Goal: Task Accomplishment & Management: Complete application form

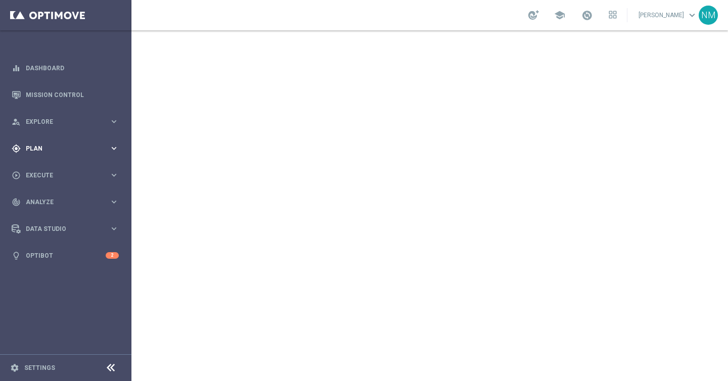
click at [58, 146] on span "Plan" at bounding box center [67, 149] width 83 height 6
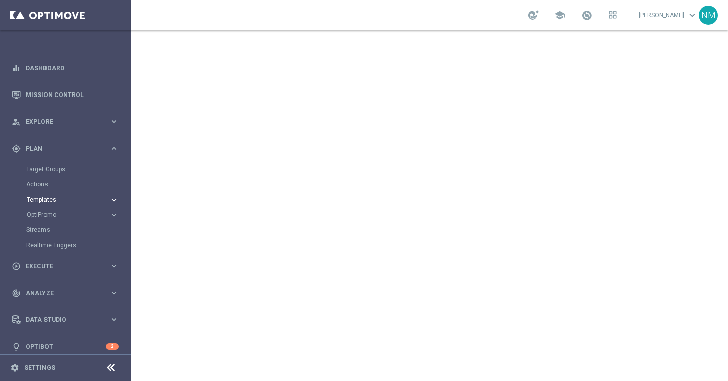
click at [50, 199] on span "Templates" at bounding box center [63, 200] width 72 height 6
click at [47, 214] on link "Optimail" at bounding box center [68, 215] width 74 height 8
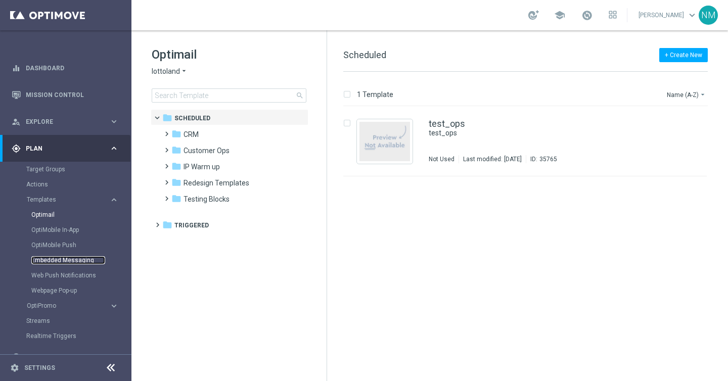
click at [57, 256] on link "Embedded Messaging" at bounding box center [68, 260] width 74 height 8
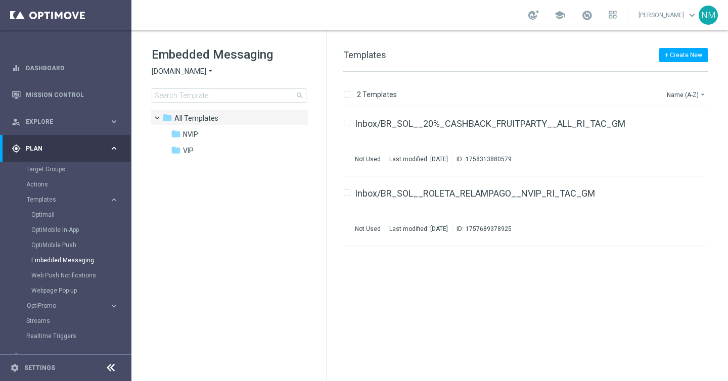
click at [194, 76] on div "Embedded Messaging Sorteonline.bet.br arrow_drop_down × Sorteonline.bet.br sear…" at bounding box center [239, 75] width 175 height 56
click at [194, 76] on span "Sorteonline.bet.br" at bounding box center [179, 72] width 55 height 10
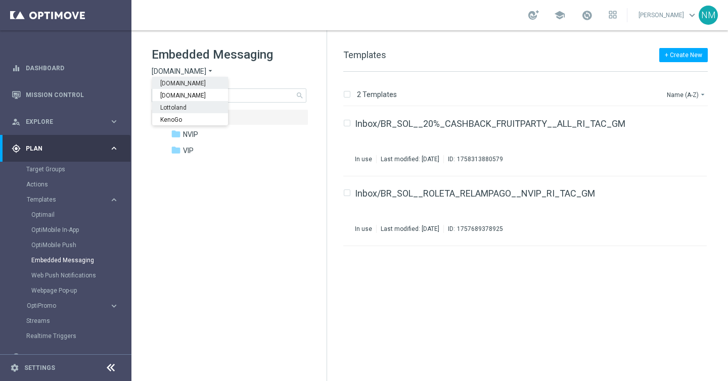
click at [186, 103] on div "Lottoland" at bounding box center [190, 107] width 76 height 12
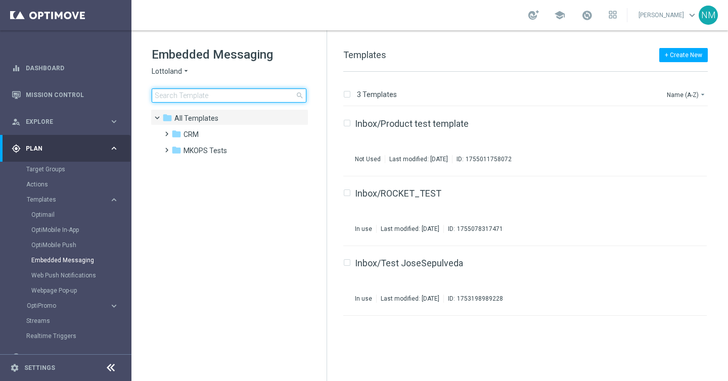
click at [212, 99] on input at bounding box center [229, 96] width 155 height 14
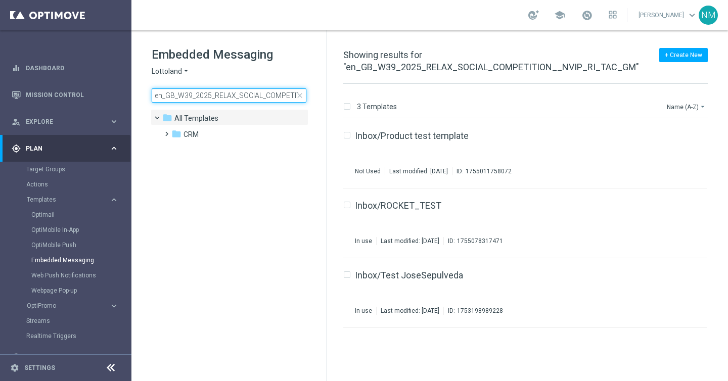
scroll to position [0, 73]
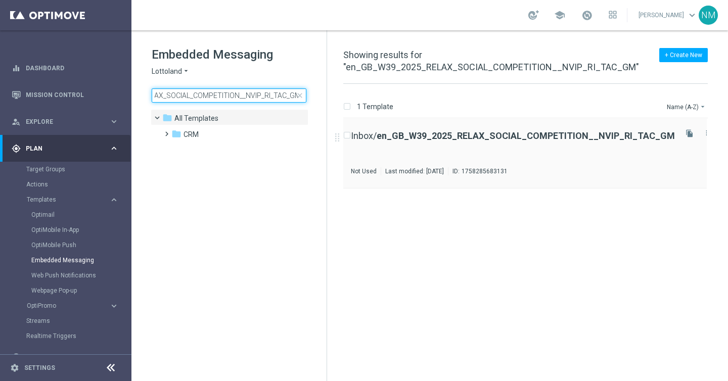
type input "en_GB_W39_2025_RELAX_SOCIAL_COMPETITION__NVIP_RI_TAC_GM"
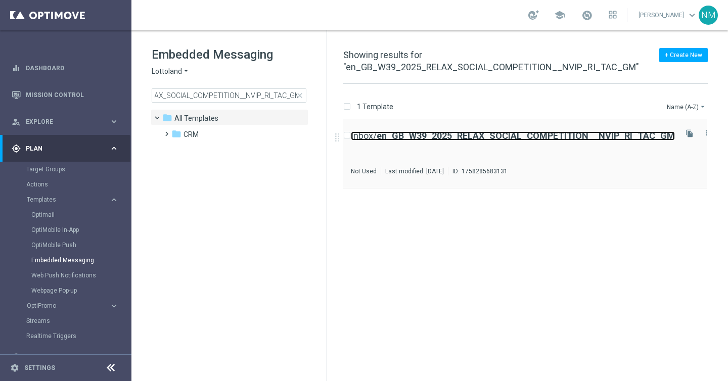
click at [533, 136] on b "en_GB_W39_2025_RELAX_SOCIAL_COMPETITION__NVIP_RI_TAC_GM" at bounding box center [526, 136] width 298 height 11
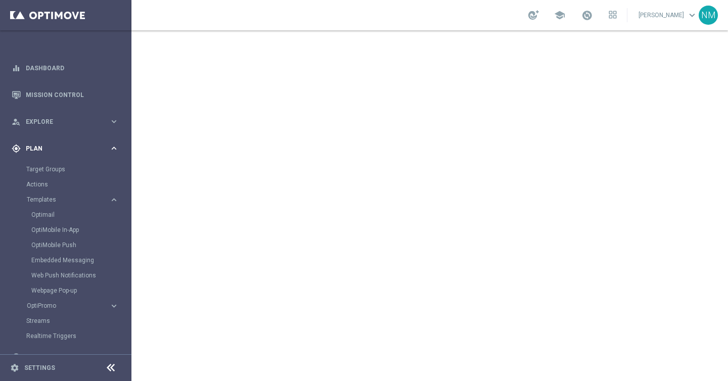
click at [76, 142] on div "gps_fixed Plan keyboard_arrow_right" at bounding box center [65, 148] width 131 height 27
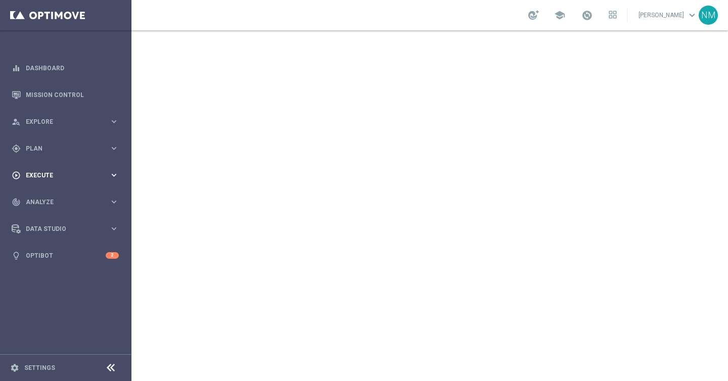
click at [46, 166] on div "play_circle_outline Execute keyboard_arrow_right" at bounding box center [65, 175] width 131 height 27
click at [44, 195] on link "Campaign Builder" at bounding box center [65, 196] width 79 height 8
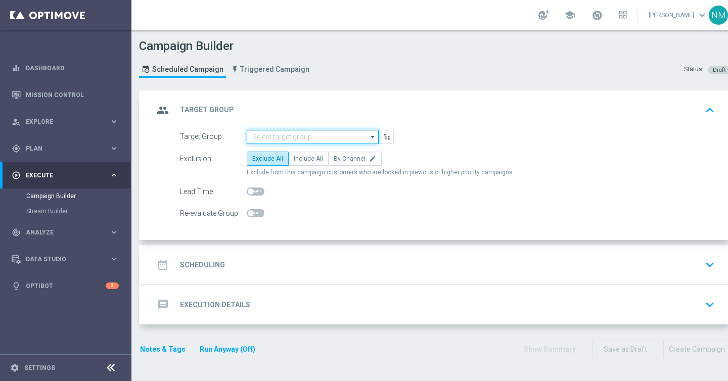
click at [311, 134] on input at bounding box center [313, 137] width 132 height 14
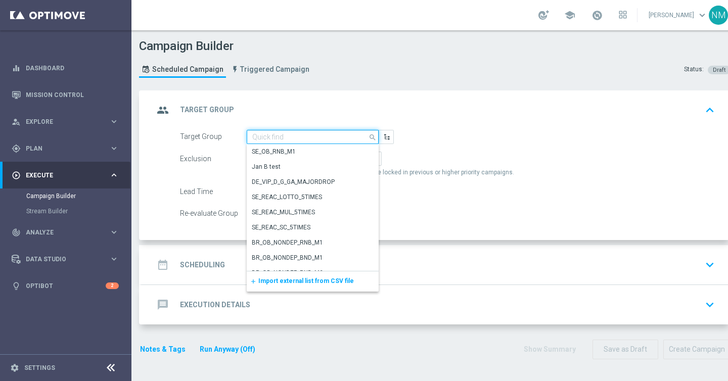
paste input "UK_CASINO_RICHINBOX"
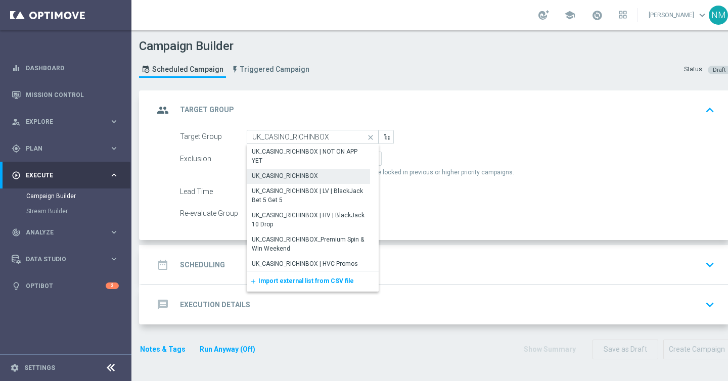
click at [315, 173] on div "UK_CASINO_RICHINBOX" at bounding box center [285, 175] width 66 height 9
type input "UK_CASINO_RICHINBOX"
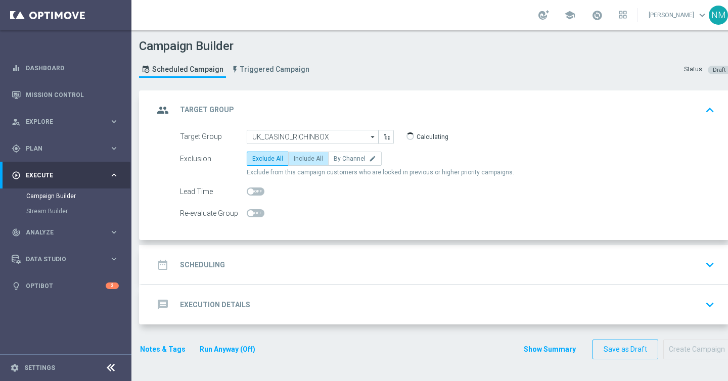
click at [300, 162] on label "Include All" at bounding box center [308, 159] width 40 height 14
click at [300, 162] on input "Include All" at bounding box center [297, 160] width 7 height 7
radio input "true"
click at [286, 268] on div "date_range Scheduling keyboard_arrow_down" at bounding box center [436, 264] width 565 height 19
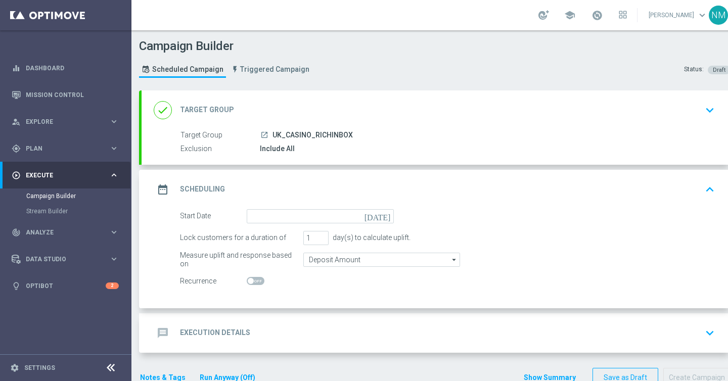
scroll to position [13, 0]
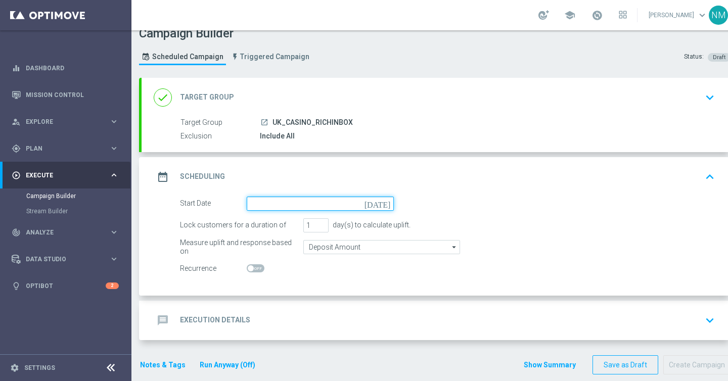
click at [304, 200] on input at bounding box center [320, 204] width 147 height 14
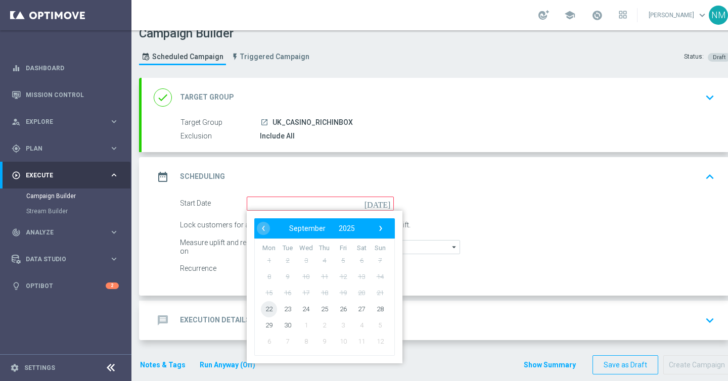
click at [266, 307] on span "22" at bounding box center [269, 309] width 16 height 16
type input "22 Sep 2025"
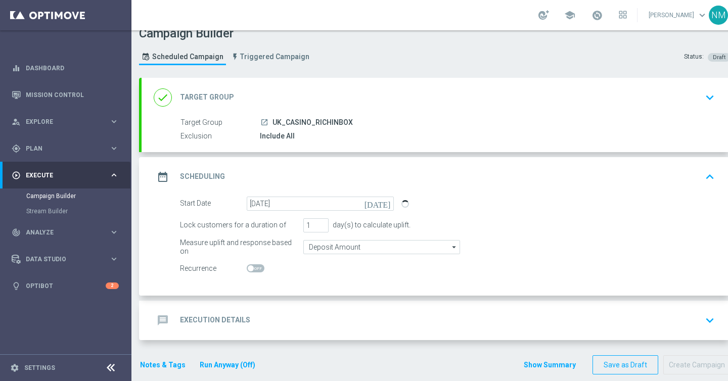
scroll to position [26, 0]
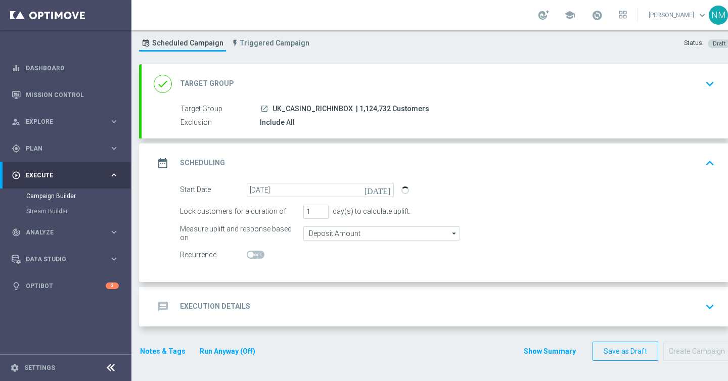
click at [266, 298] on div "message Execution Details keyboard_arrow_down" at bounding box center [436, 306] width 565 height 19
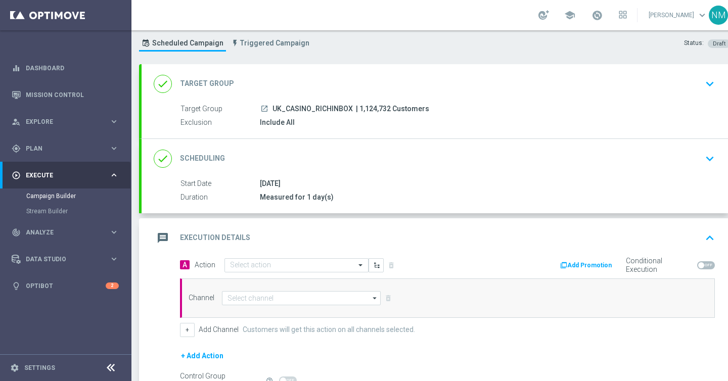
click at [712, 81] on icon "keyboard_arrow_down" at bounding box center [710, 83] width 15 height 15
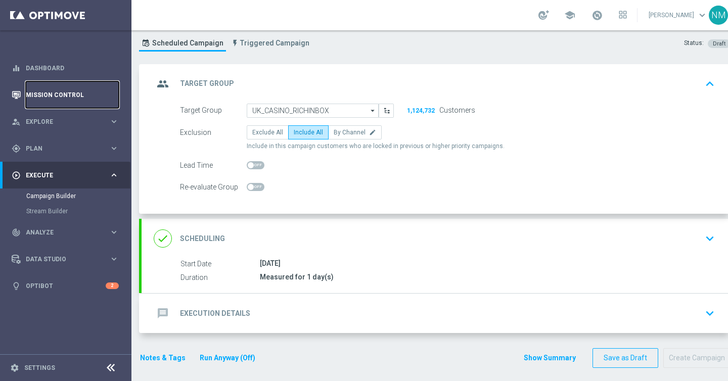
click at [55, 92] on link "Mission Control" at bounding box center [72, 94] width 93 height 27
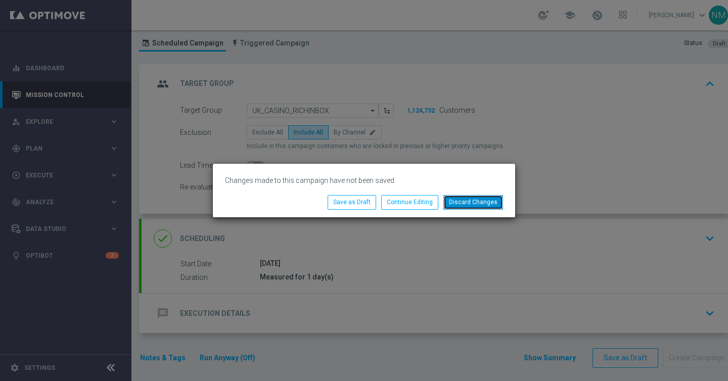
click at [478, 198] on button "Discard Changes" at bounding box center [474, 202] width 60 height 14
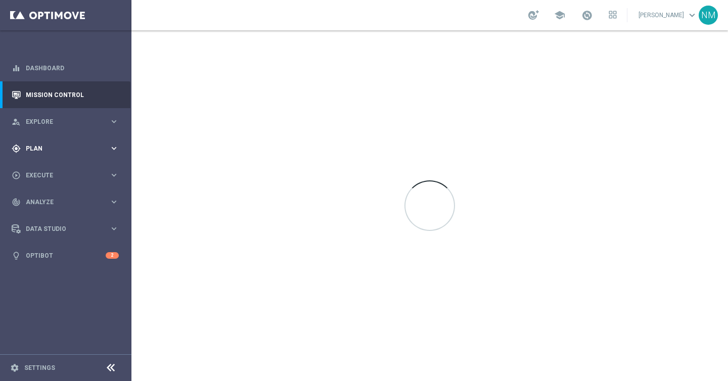
click at [59, 146] on span "Plan" at bounding box center [67, 149] width 83 height 6
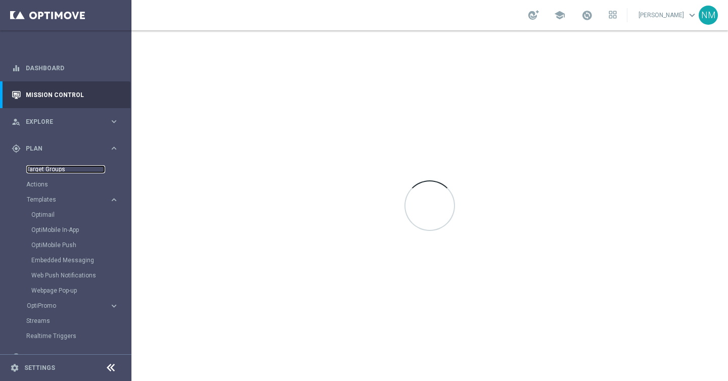
click at [46, 172] on link "Target Groups" at bounding box center [65, 169] width 79 height 8
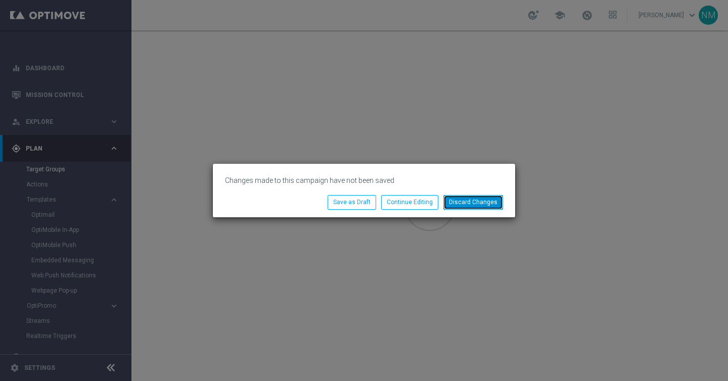
click at [461, 201] on button "Discard Changes" at bounding box center [474, 202] width 60 height 14
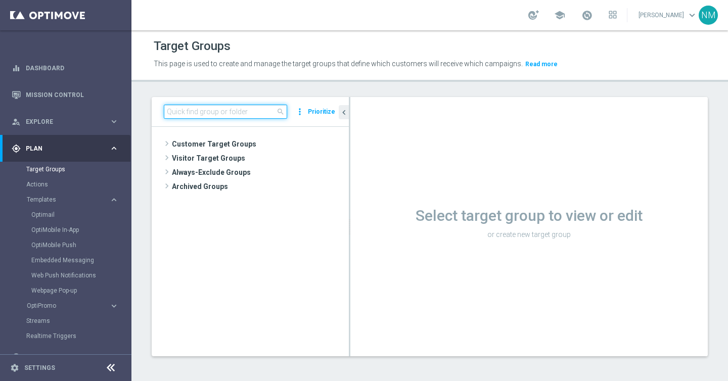
click at [236, 106] on input at bounding box center [225, 112] width 123 height 14
paste input "UK_CASINO_RICHINBOX"
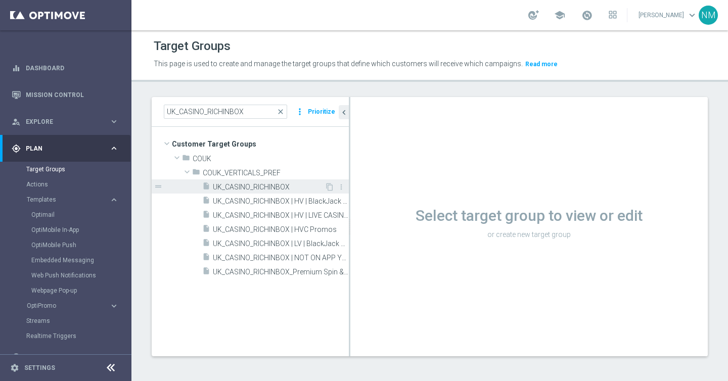
click at [266, 186] on span "UK_CASINO_RICHINBOX" at bounding box center [269, 187] width 112 height 9
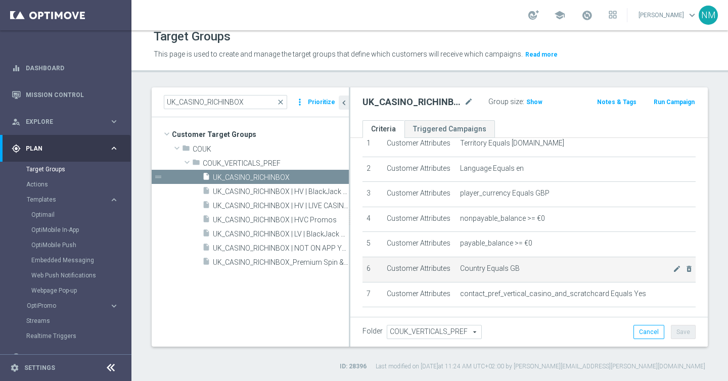
scroll to position [34, 0]
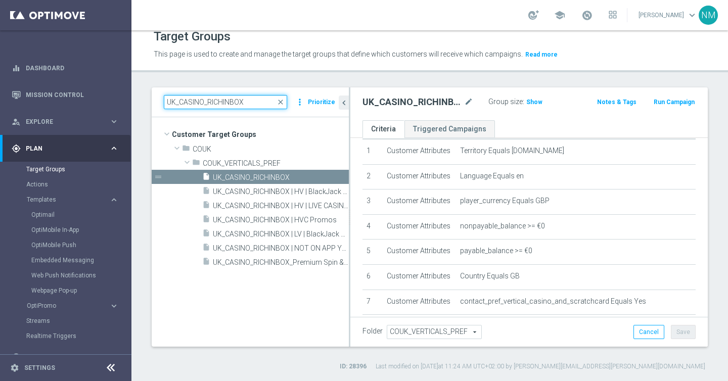
click at [227, 101] on input "UK_CASINO_RICHINBOX" at bounding box center [225, 102] width 123 height 14
paste input "ALL_VERTICALS_RICHINBOX | Actives, Reactivated & New"
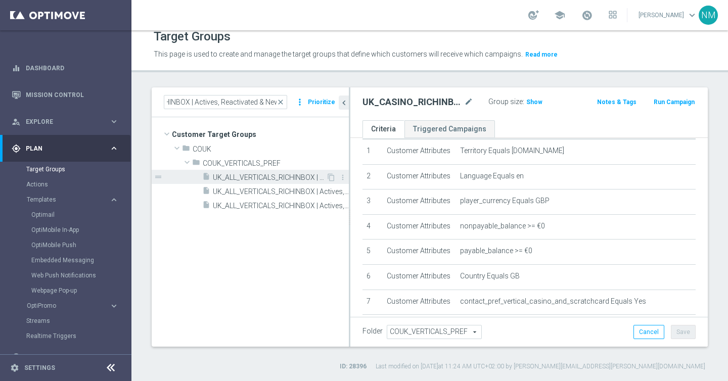
scroll to position [0, 0]
click at [262, 177] on span "UK_ALL_VERTICALS_RICHINBOX | Actives, Reactivated & New" at bounding box center [269, 178] width 113 height 9
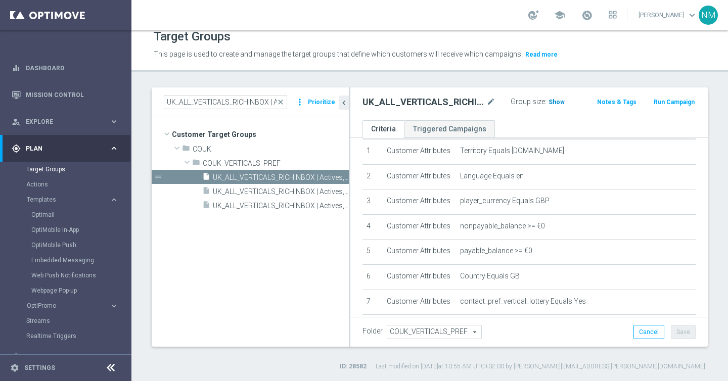
click at [559, 103] on span "Show" at bounding box center [557, 102] width 16 height 7
click at [212, 98] on input "UK_ALL_VERTICALS_RICHINBOX | Actives, Reactivated & New" at bounding box center [225, 102] width 123 height 14
paste input "CASINO_RICHINBOX"
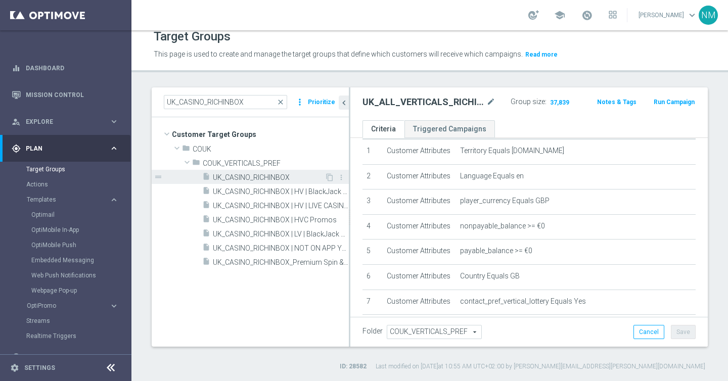
click at [251, 172] on div "insert_drive_file UK_CASINO_RICHINBOX" at bounding box center [263, 177] width 122 height 14
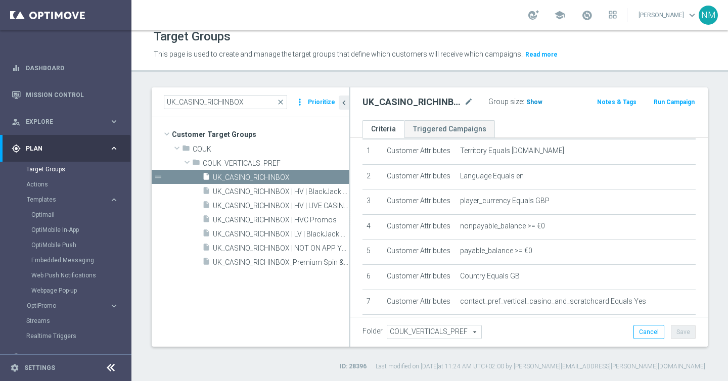
click at [538, 99] on span "Show" at bounding box center [535, 102] width 16 height 7
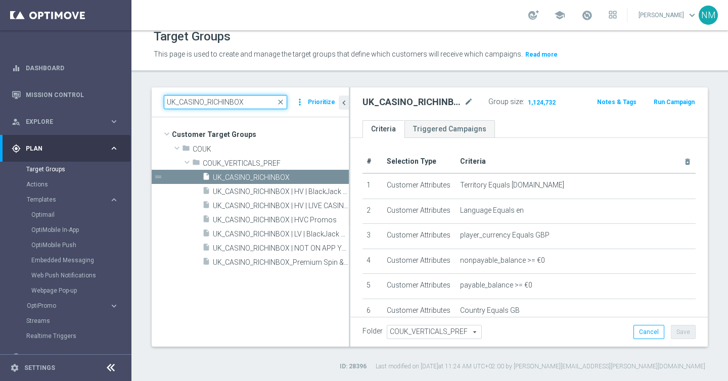
click at [224, 103] on input "UK_CASINO_RICHINBOX" at bounding box center [225, 102] width 123 height 14
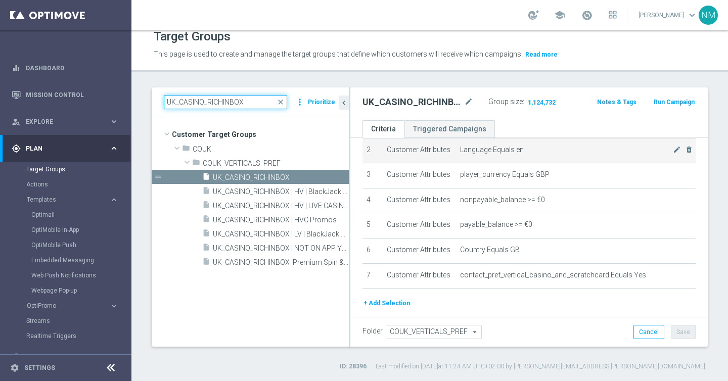
scroll to position [66, 0]
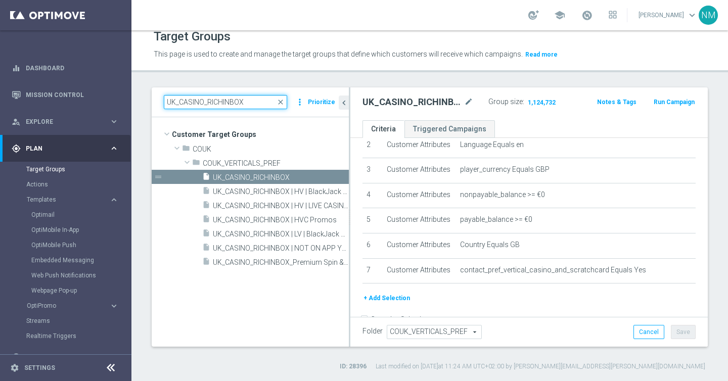
click at [195, 104] on input "UK_CASINO_RICHINBOX" at bounding box center [225, 102] width 123 height 14
click at [212, 97] on input "UK_CASINO_RICHINBOX" at bounding box center [225, 102] width 123 height 14
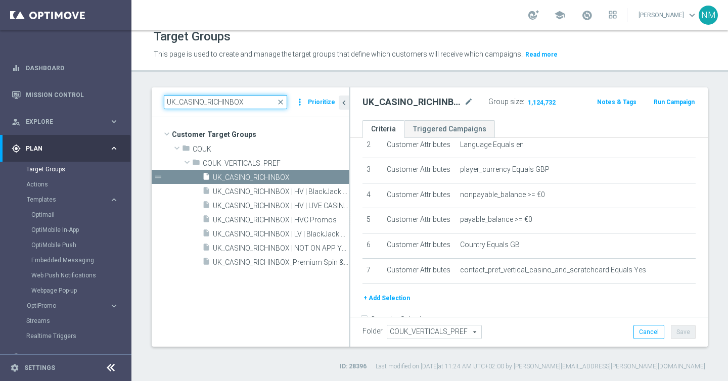
click at [212, 97] on input "UK_CASINO_RICHINBOX" at bounding box center [225, 102] width 123 height 14
paste input "ALL_VERTICALS_RICHINBOX | Actives, Reactivated & New"
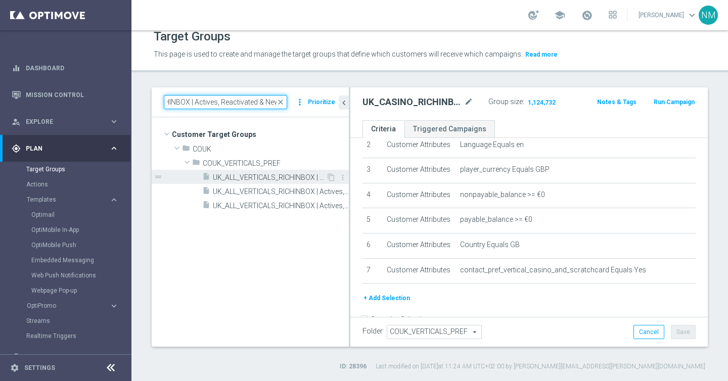
type input "UK_ALL_VERTICALS_RICHINBOX | Actives, Reactivated & New"
click at [290, 174] on span "UK_ALL_VERTICALS_RICHINBOX | Actives, Reactivated & New" at bounding box center [269, 178] width 113 height 9
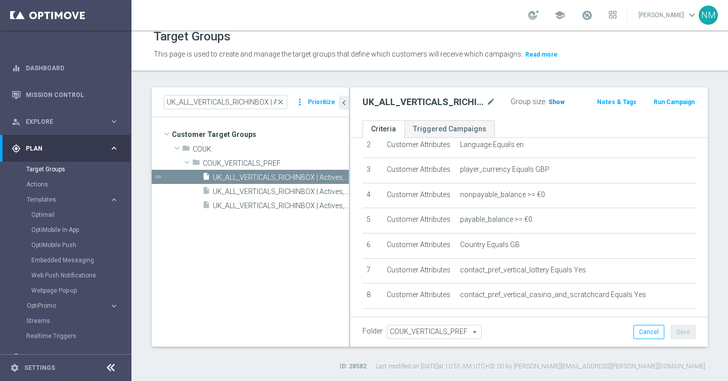
click at [558, 99] on span "Show" at bounding box center [557, 102] width 16 height 7
click at [490, 99] on icon "mode_edit" at bounding box center [491, 102] width 9 height 12
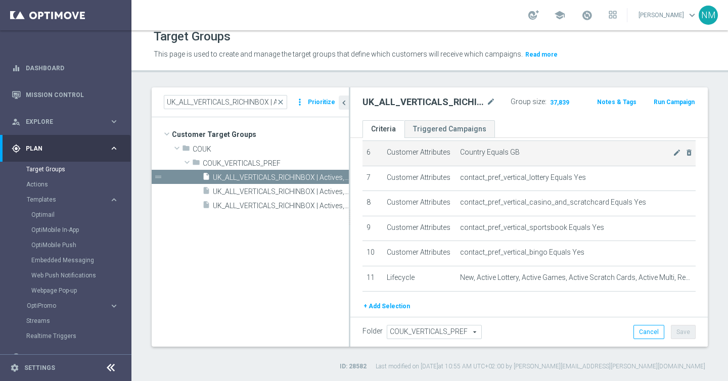
scroll to position [167, 0]
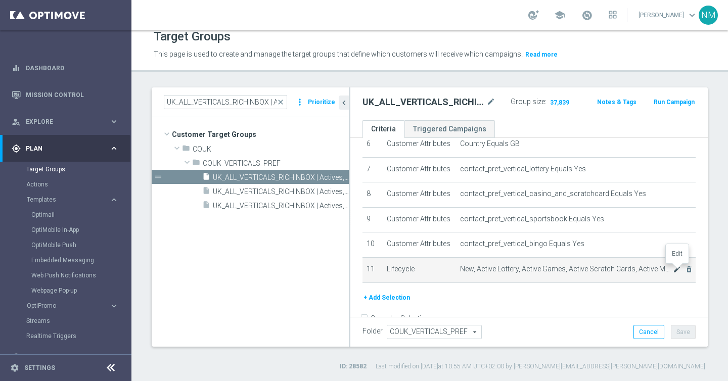
click at [676, 271] on icon "mode_edit" at bounding box center [677, 270] width 8 height 8
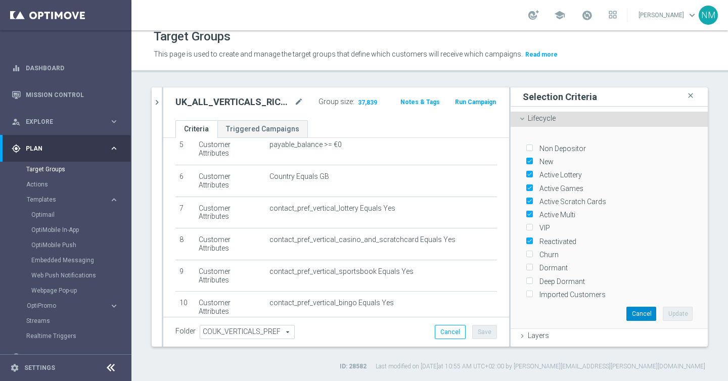
click at [640, 310] on button "Cancel" at bounding box center [642, 314] width 30 height 14
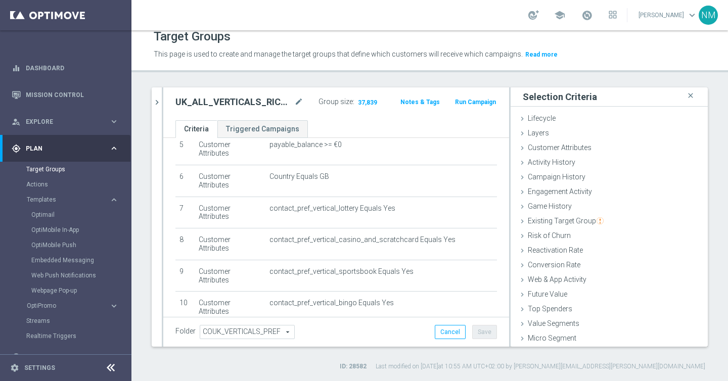
click at [45, 151] on div "gps_fixed Plan" at bounding box center [61, 148] width 98 height 9
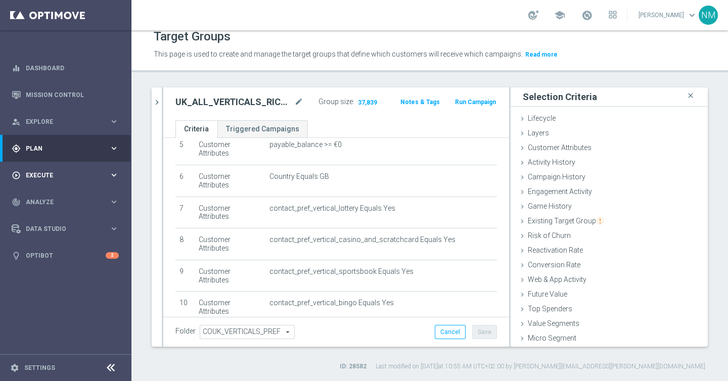
click at [43, 167] on div "play_circle_outline Execute keyboard_arrow_right" at bounding box center [65, 175] width 131 height 27
click at [52, 196] on link "Campaign Builder" at bounding box center [65, 196] width 79 height 8
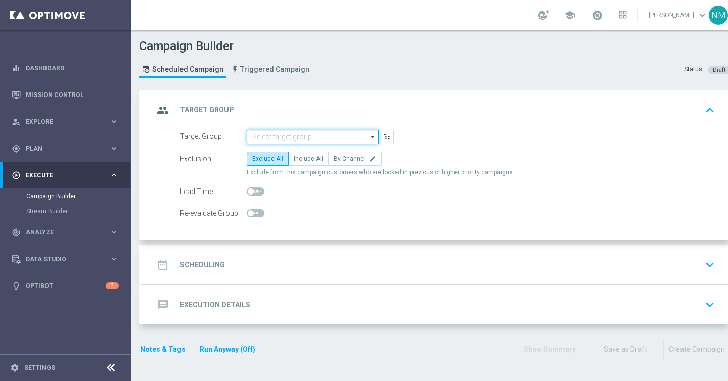
click at [267, 138] on input at bounding box center [313, 137] width 132 height 14
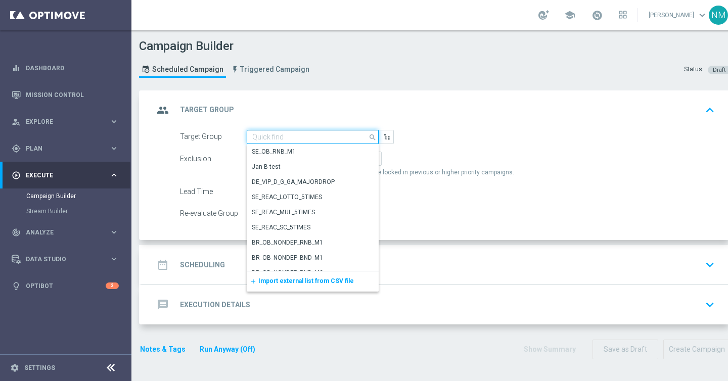
paste input "UK_ALL_VERTICALS_RICHINBOX | Actives, Reactivated & New"
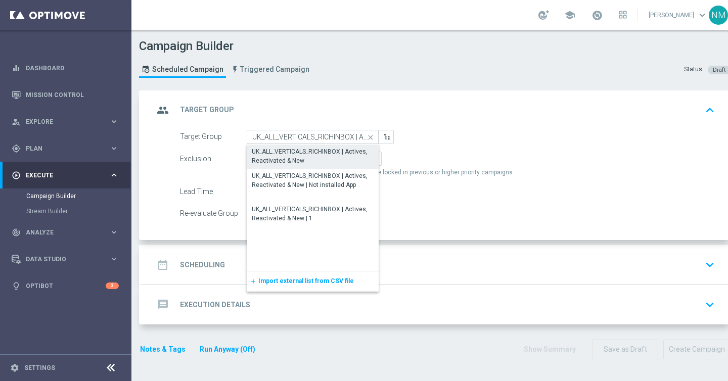
click at [287, 155] on div "UK_ALL_VERTICALS_RICHINBOX | Actives, Reactivated & New" at bounding box center [313, 156] width 122 height 18
type input "UK_ALL_VERTICALS_RICHINBOX | Actives, Reactivated & New"
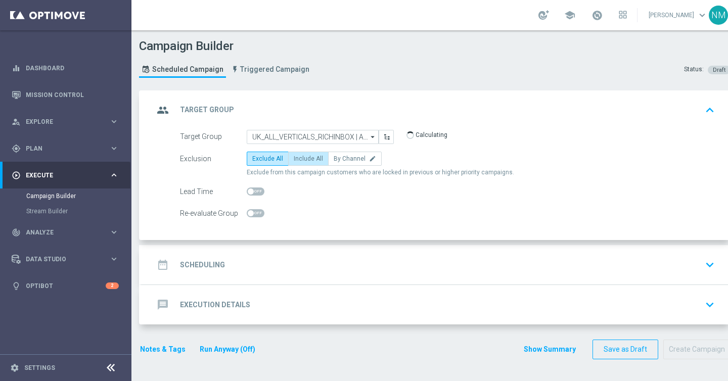
click at [304, 161] on span "Include All" at bounding box center [308, 158] width 29 height 7
click at [300, 161] on input "Include All" at bounding box center [297, 160] width 7 height 7
radio input "true"
click at [275, 252] on div "date_range Scheduling keyboard_arrow_down" at bounding box center [436, 264] width 589 height 39
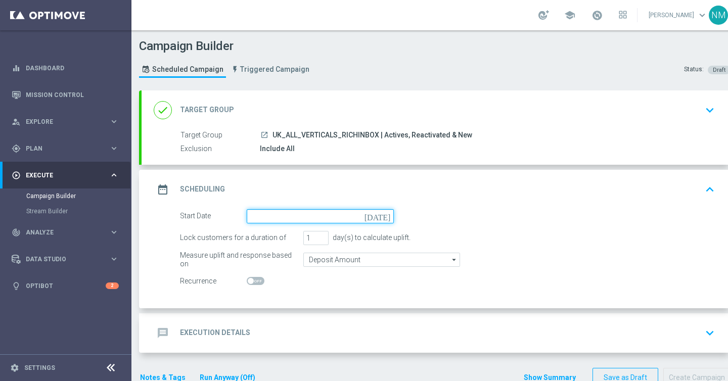
click at [285, 218] on input at bounding box center [320, 216] width 147 height 14
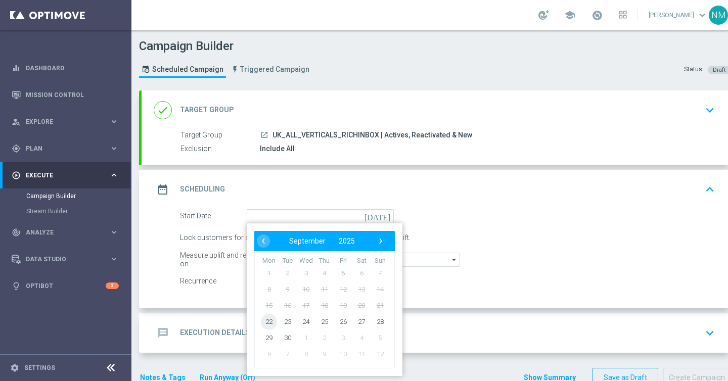
click at [269, 317] on span "22" at bounding box center [269, 322] width 16 height 16
type input "22 Sep 2025"
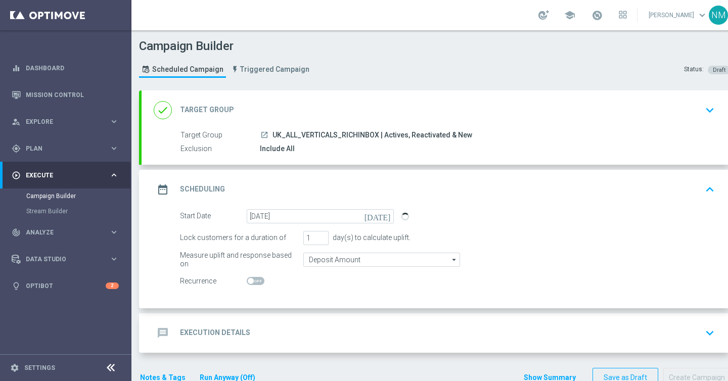
click at [254, 329] on div "message Execution Details keyboard_arrow_down" at bounding box center [436, 333] width 565 height 19
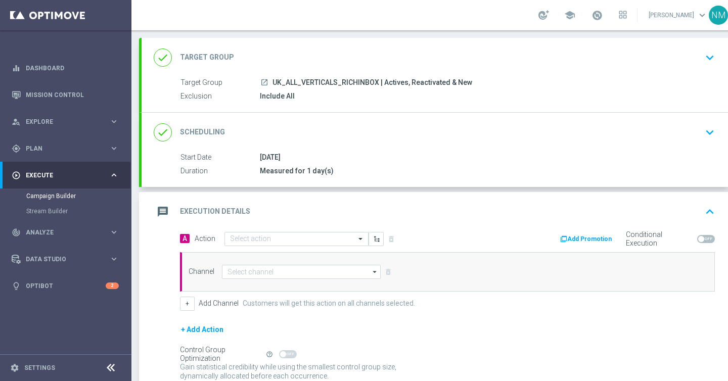
scroll to position [54, 0]
click at [257, 237] on input "text" at bounding box center [286, 238] width 113 height 9
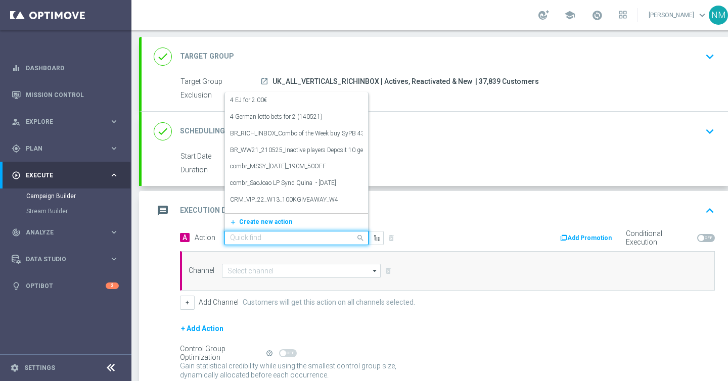
paste input "en_GB_W39_2025_RELAX_SOCIAL_COMPETITION__NVIP_RI_TAC_GM"
type input "en_GB_W39_2025_RELAX_SOCIAL_COMPETITION__NVIP_RI_TAC_GM"
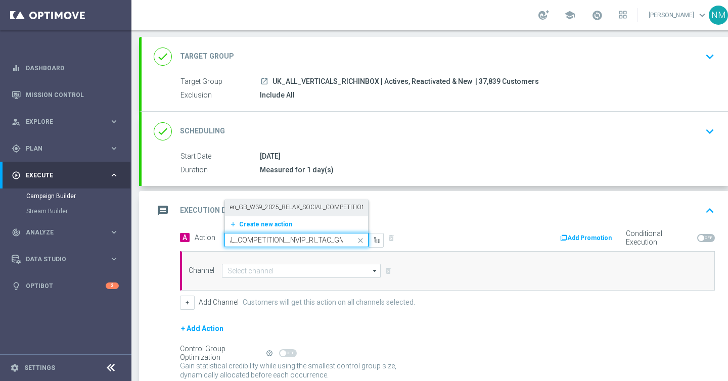
click at [264, 208] on label "en_GB_W39_2025_RELAX_SOCIAL_COMPETITION__NVIP_RI_TAC_GM" at bounding box center [324, 207] width 189 height 9
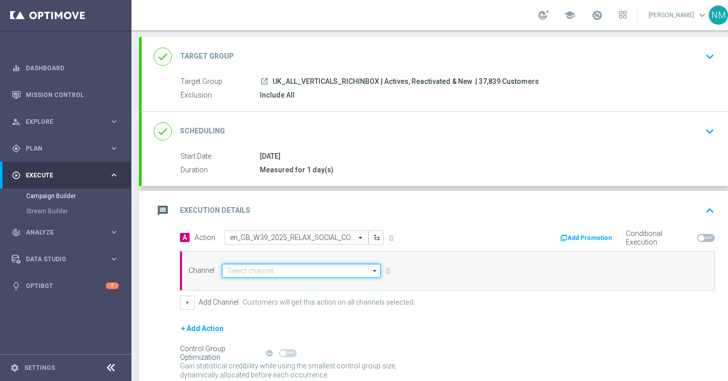
click at [263, 276] on input at bounding box center [301, 271] width 159 height 14
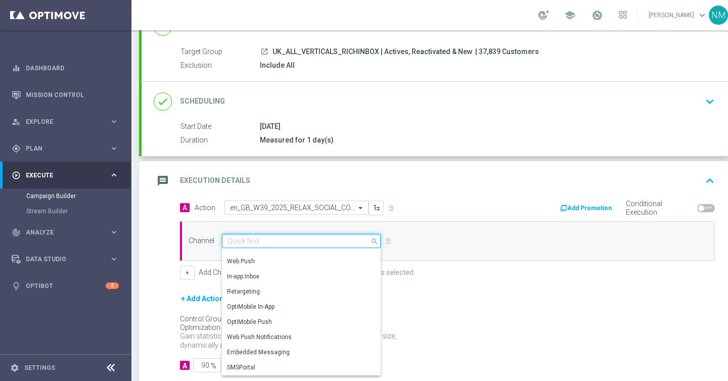
scroll to position [142, 0]
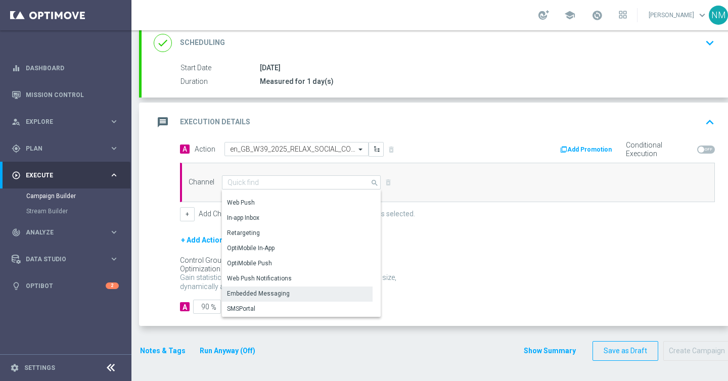
click at [269, 293] on div "Embedded Messaging" at bounding box center [258, 293] width 63 height 9
type input "Embedded Messaging"
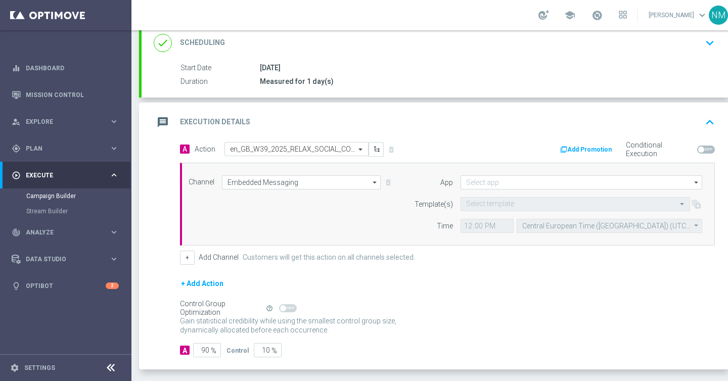
click at [515, 190] on form "App arrow_drop_down Drag here to set row groups Drag here to set column labels …" at bounding box center [555, 205] width 293 height 58
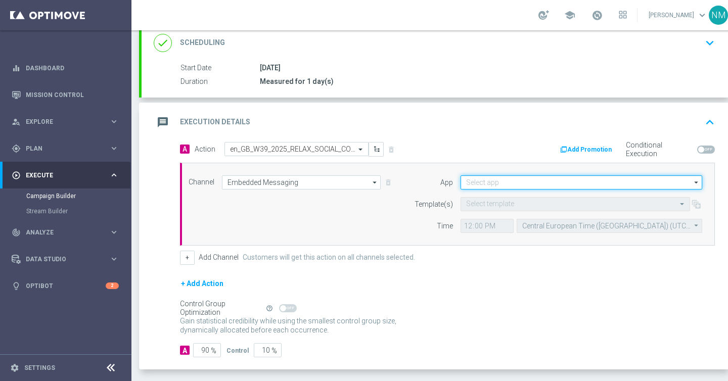
click at [512, 185] on input at bounding box center [582, 183] width 242 height 14
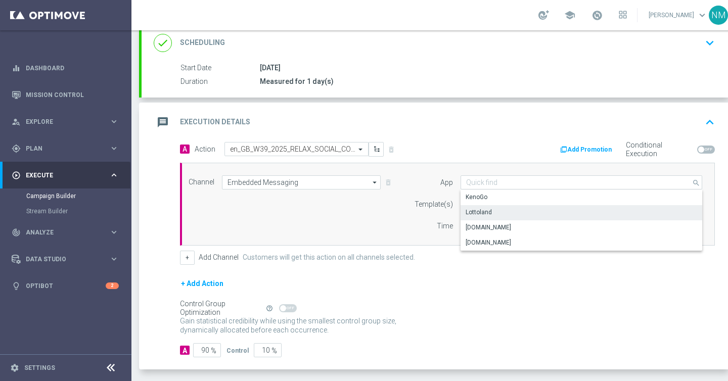
click at [491, 214] on div "Lottoland" at bounding box center [582, 212] width 242 height 14
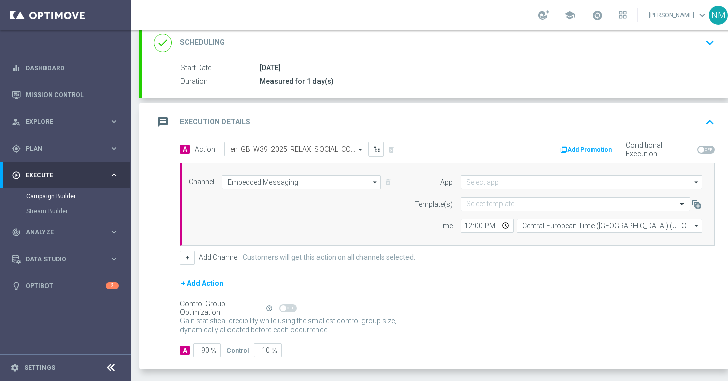
type input "Lottoland"
click at [489, 206] on input "text" at bounding box center [565, 204] width 198 height 9
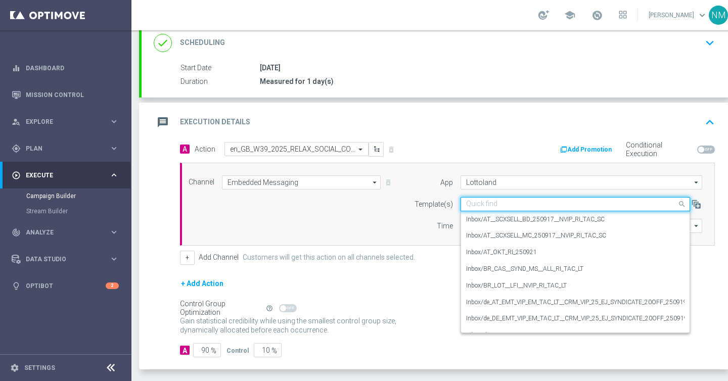
paste input "en_GB_W39_2025_RELAX_SOCIAL_COMPETITION__NVIP_RI_TAC_GM"
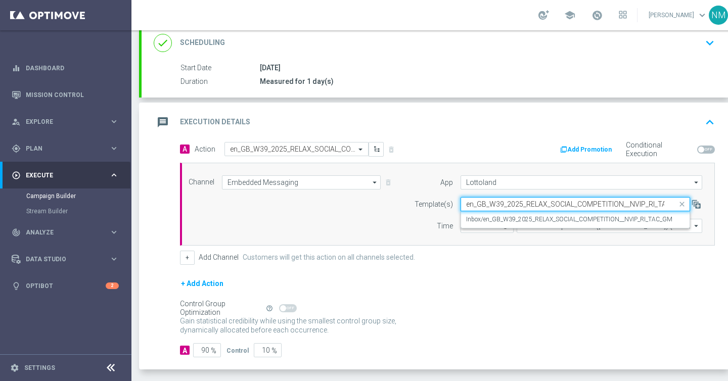
scroll to position [0, 18]
click at [497, 220] on label "Inbox/en_GB_W39_2025_RELAX_SOCIAL_COMPETITION__NVIP_RI_TAC_GM" at bounding box center [569, 219] width 206 height 9
type input "en_GB_W39_2025_RELAX_SOCIAL_COMPETITION__NVIP_RI_TAC_GM"
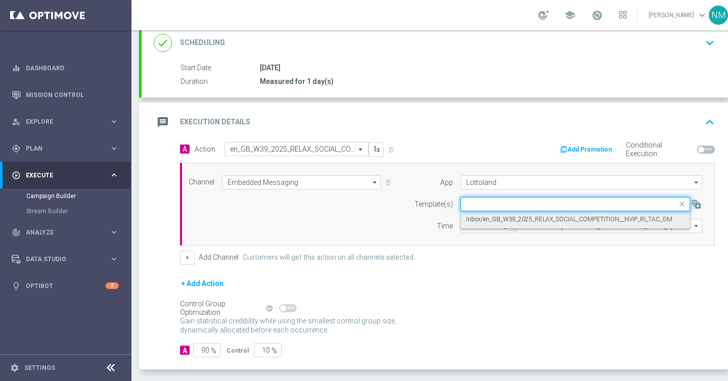
scroll to position [0, 0]
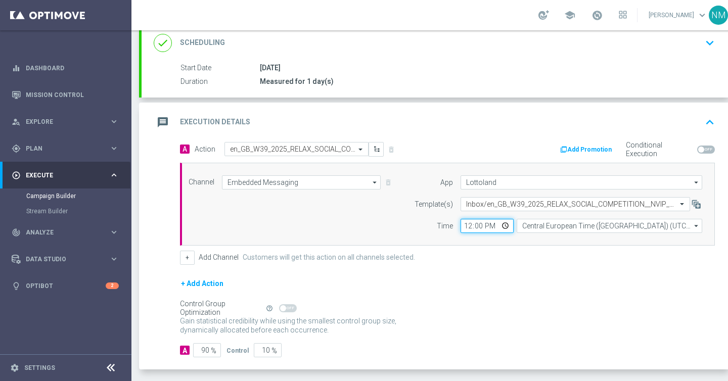
click at [508, 224] on input "12:00" at bounding box center [487, 226] width 53 height 14
type input "14:00"
click at [559, 254] on div "+ Add Channel Customers will get this action on all channels selected." at bounding box center [447, 258] width 535 height 14
click at [551, 230] on input "Central European Time (Budapest) (UTC +02:00)" at bounding box center [610, 226] width 186 height 14
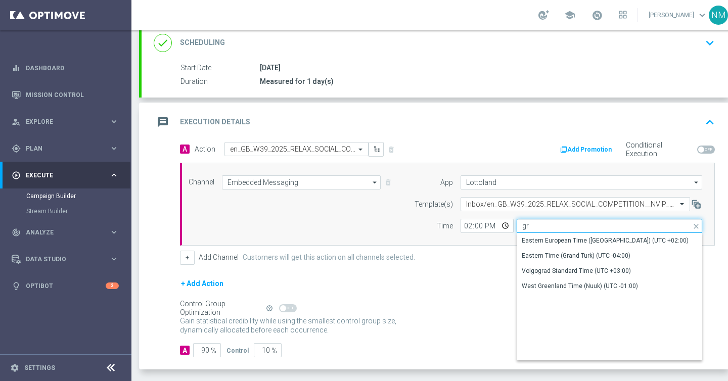
type input "g"
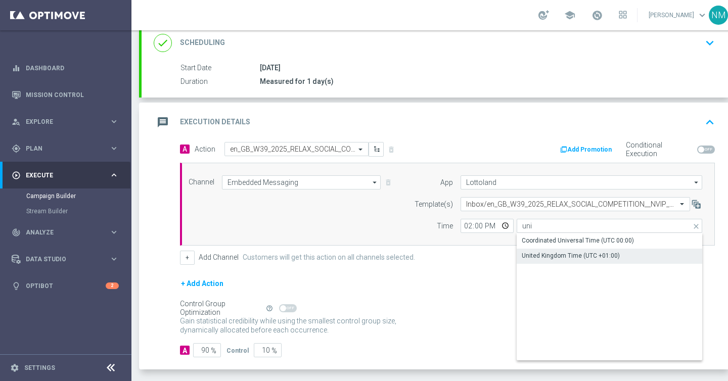
click at [539, 260] on div "United Kingdom Time (UTC +01:00)" at bounding box center [571, 255] width 98 height 9
type input "United Kingdom Time (UTC +01:00)"
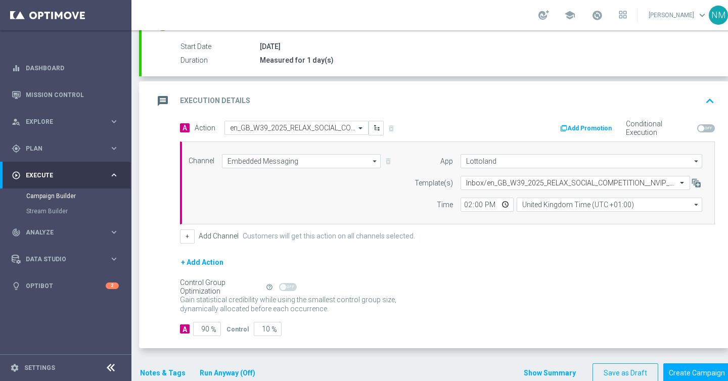
scroll to position [181, 0]
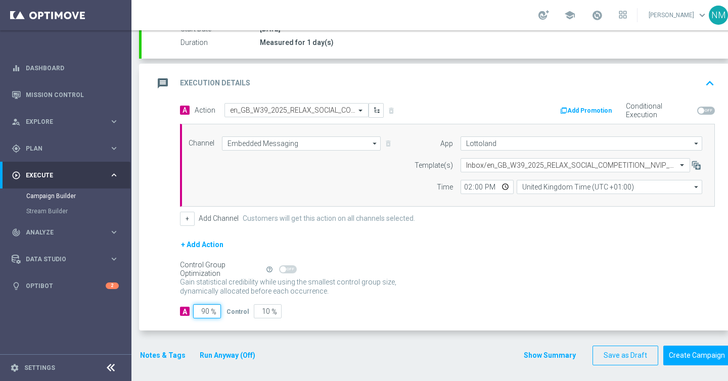
click at [206, 312] on input "90" at bounding box center [207, 312] width 28 height 14
type input "0"
type input "100"
type input "10"
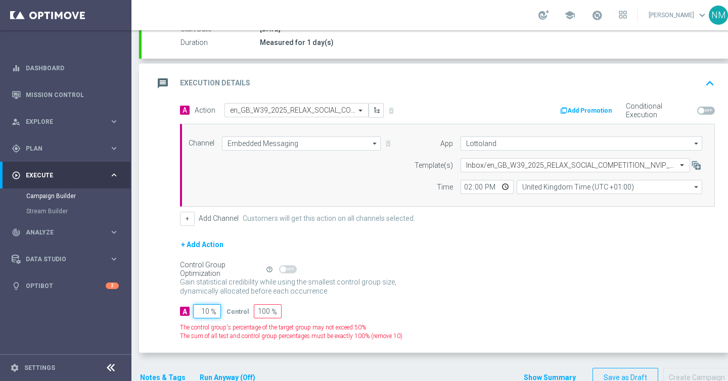
type input "90"
type input "100"
type input "0"
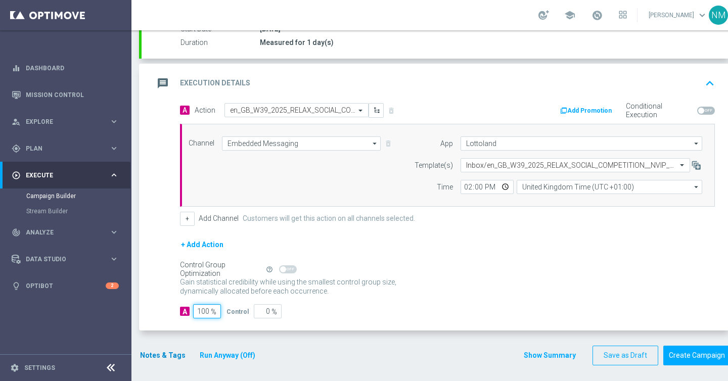
type input "100"
click at [155, 350] on button "Notes & Tags" at bounding box center [163, 356] width 48 height 13
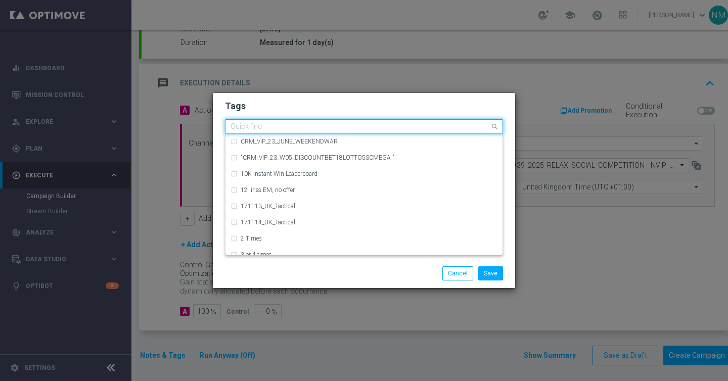
click at [329, 129] on input "text" at bounding box center [361, 127] width 260 height 9
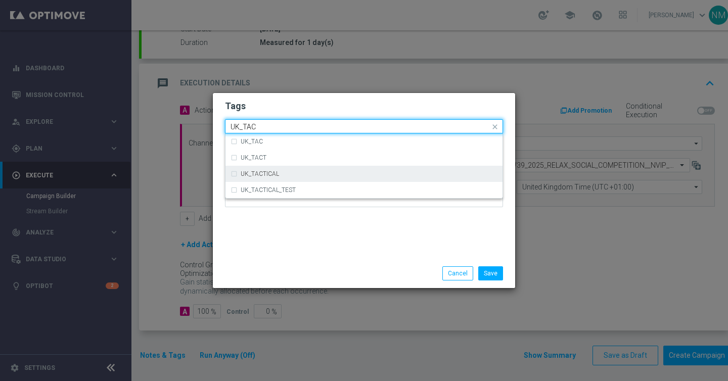
click at [317, 174] on div "UK_TACTICAL" at bounding box center [369, 174] width 257 height 6
type input "UK_TAC"
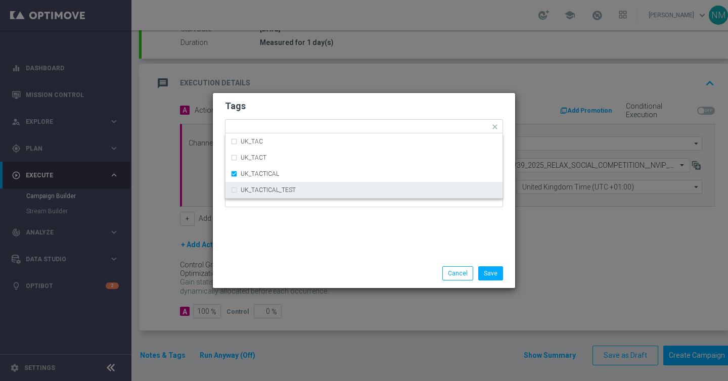
click at [377, 245] on div "Tags Quick find × UK_TACTICAL UK_TAC UK_TACT UK_TACTICAL UK_TACTICAL_TEST Notes" at bounding box center [364, 176] width 303 height 166
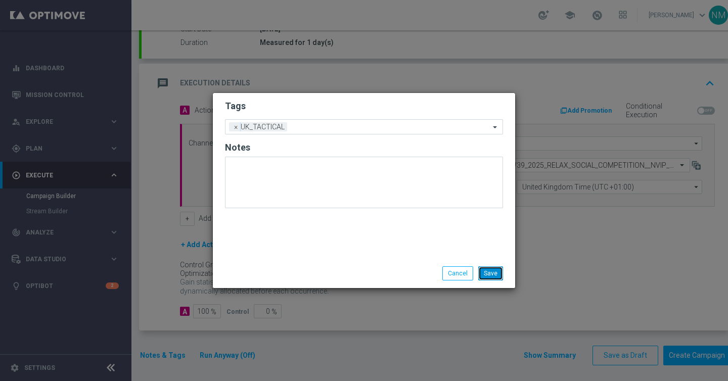
click at [497, 267] on button "Save" at bounding box center [491, 274] width 25 height 14
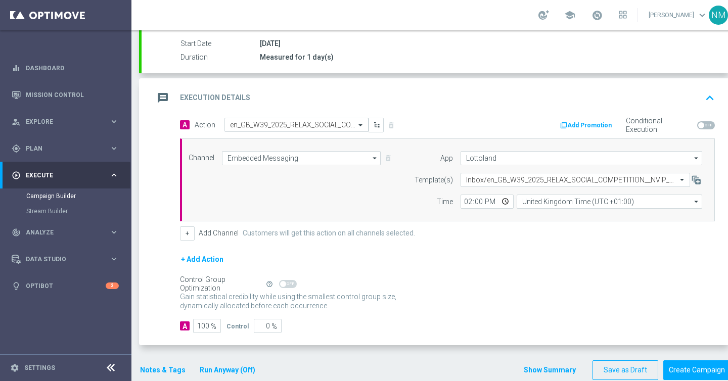
scroll to position [184, 0]
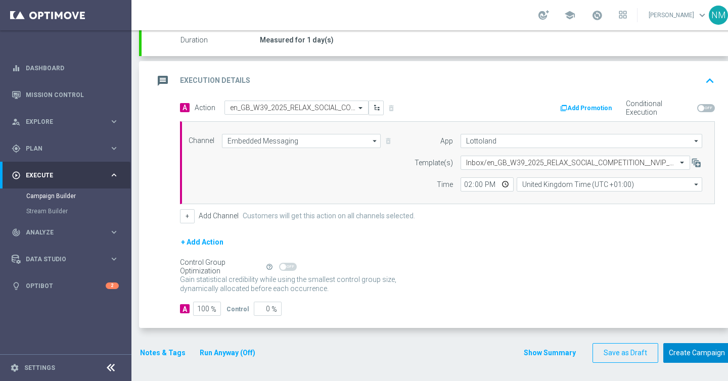
click at [685, 354] on button "Create Campaign" at bounding box center [697, 353] width 67 height 20
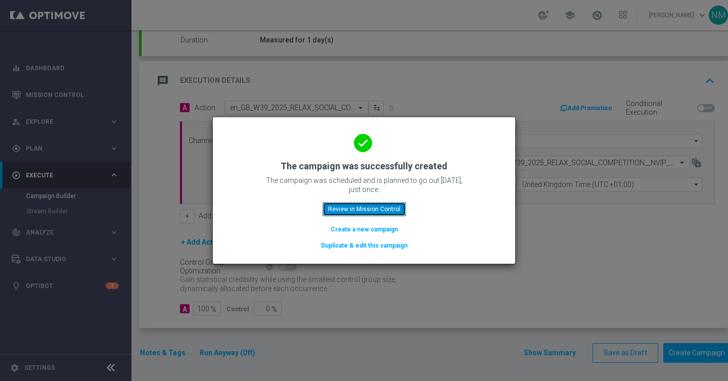
click at [365, 208] on button "Review in Mission Control" at bounding box center [364, 209] width 83 height 14
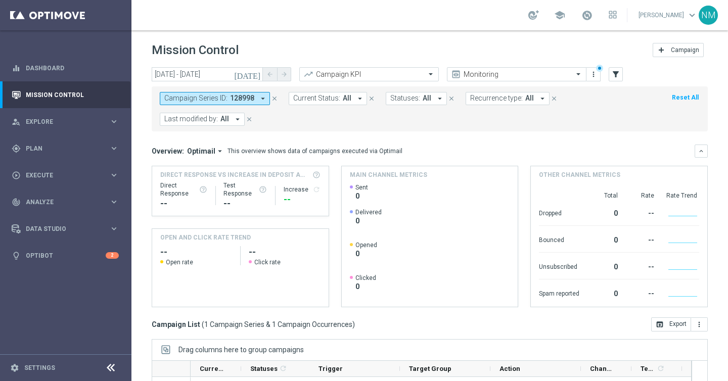
scroll to position [145, 0]
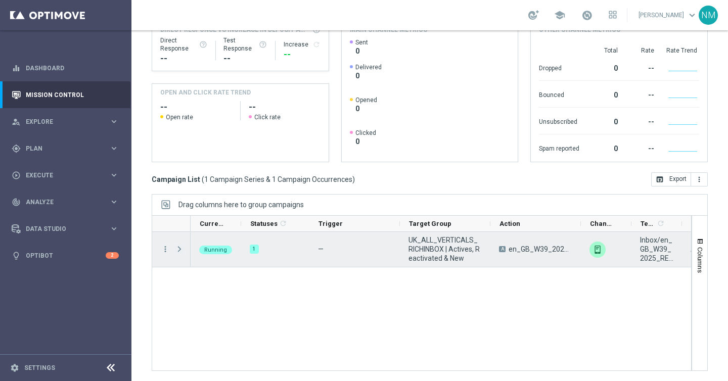
click at [181, 248] on span "Press SPACE to select this row." at bounding box center [179, 249] width 9 height 8
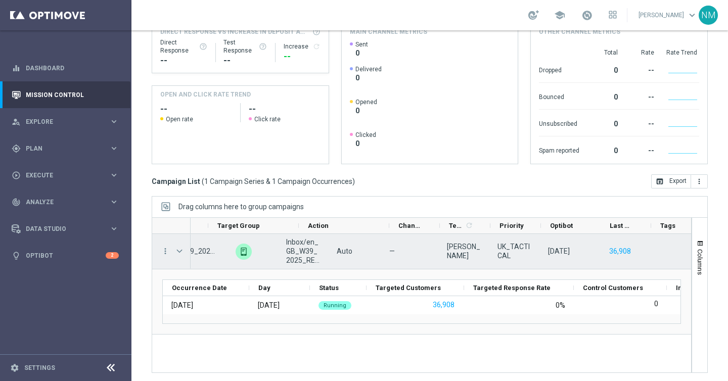
scroll to position [0, 0]
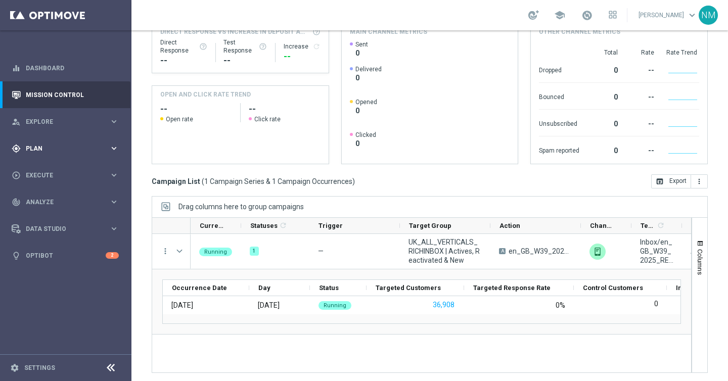
click at [62, 144] on div "gps_fixed Plan" at bounding box center [61, 148] width 98 height 9
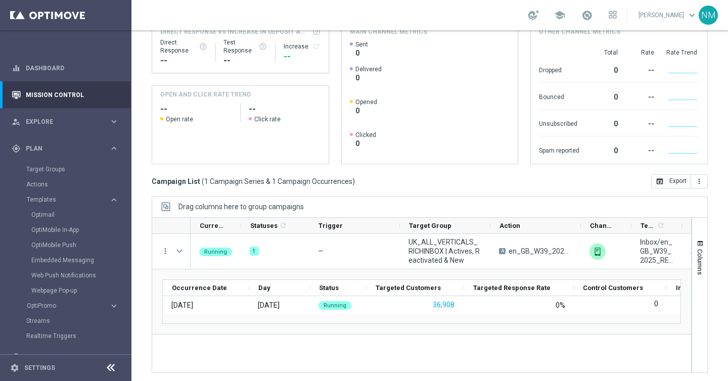
click at [51, 265] on div "Embedded Messaging" at bounding box center [80, 260] width 99 height 15
click at [51, 261] on link "Embedded Messaging" at bounding box center [68, 260] width 74 height 8
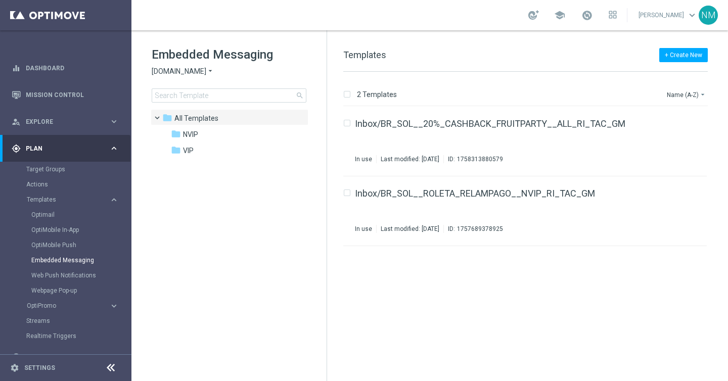
click at [193, 76] on div "Embedded Messaging Sorteonline.bet.br arrow_drop_down × Sorteonline.bet.br sear…" at bounding box center [239, 75] width 175 height 56
click at [192, 74] on span "Sorteonline.bet.br" at bounding box center [179, 72] width 55 height 10
click at [0, 0] on span "Lottoland" at bounding box center [0, 0] width 0 height 0
click at [190, 103] on div "Embedded Messaging Lottoland arrow_drop_down × Lottoland search folder 1 Folder…" at bounding box center [229, 99] width 195 height 139
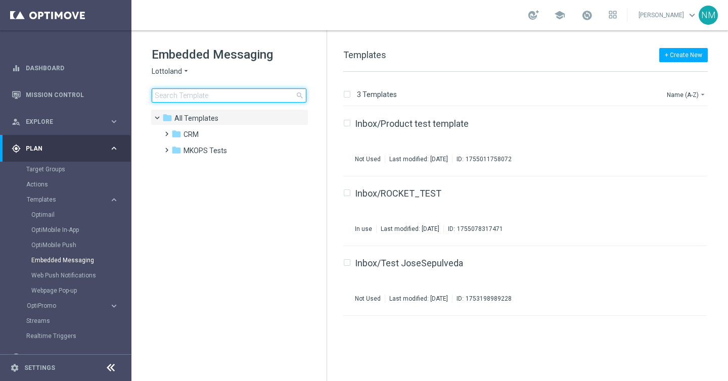
click at [187, 98] on input at bounding box center [229, 96] width 155 height 14
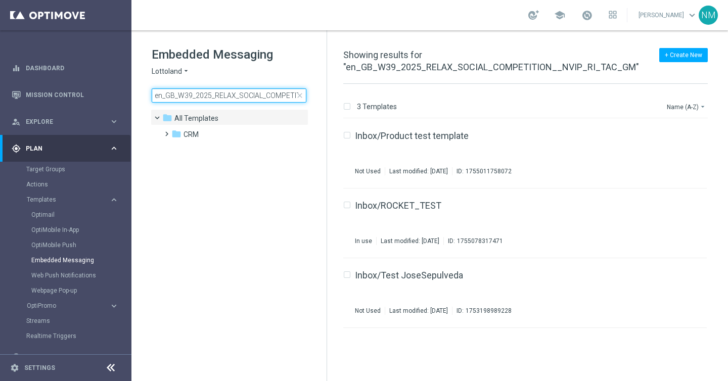
scroll to position [0, 73]
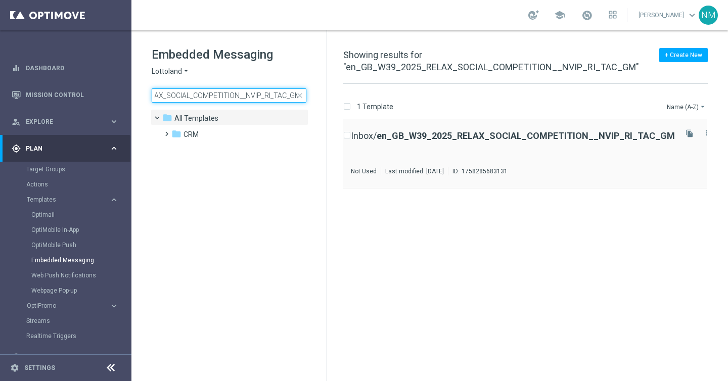
type input "en_GB_W39_2025_RELAX_SOCIAL_COMPETITION__NVIP_RI_TAC_GM"
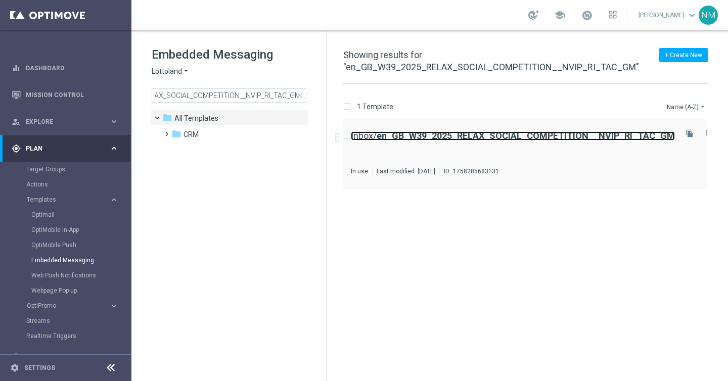
click at [535, 139] on b "en_GB_W39_2025_RELAX_SOCIAL_COMPETITION__NVIP_RI_TAC_GM" at bounding box center [526, 136] width 298 height 11
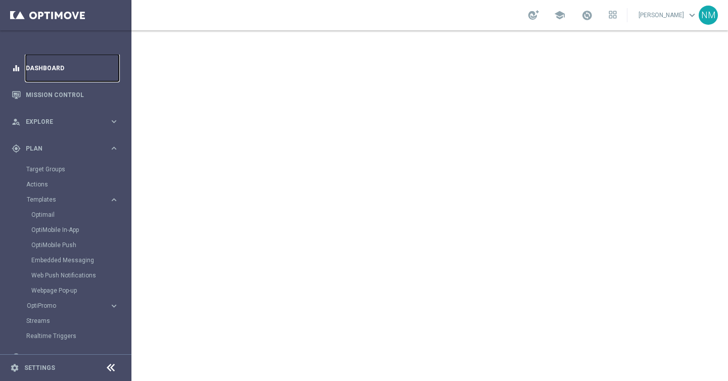
click at [66, 66] on link "Dashboard" at bounding box center [72, 68] width 93 height 27
